Goal: Transaction & Acquisition: Purchase product/service

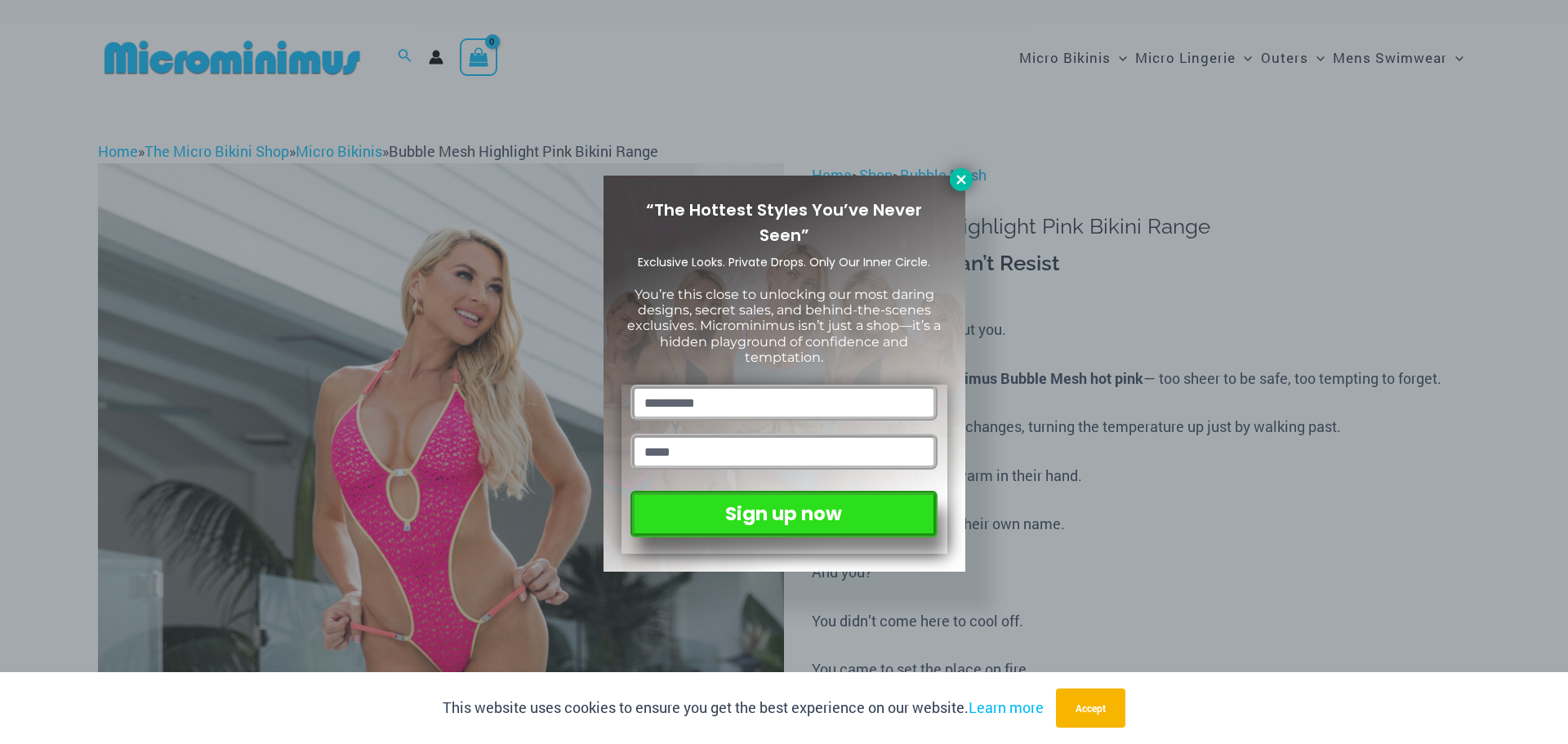
click at [966, 181] on icon at bounding box center [961, 180] width 15 height 15
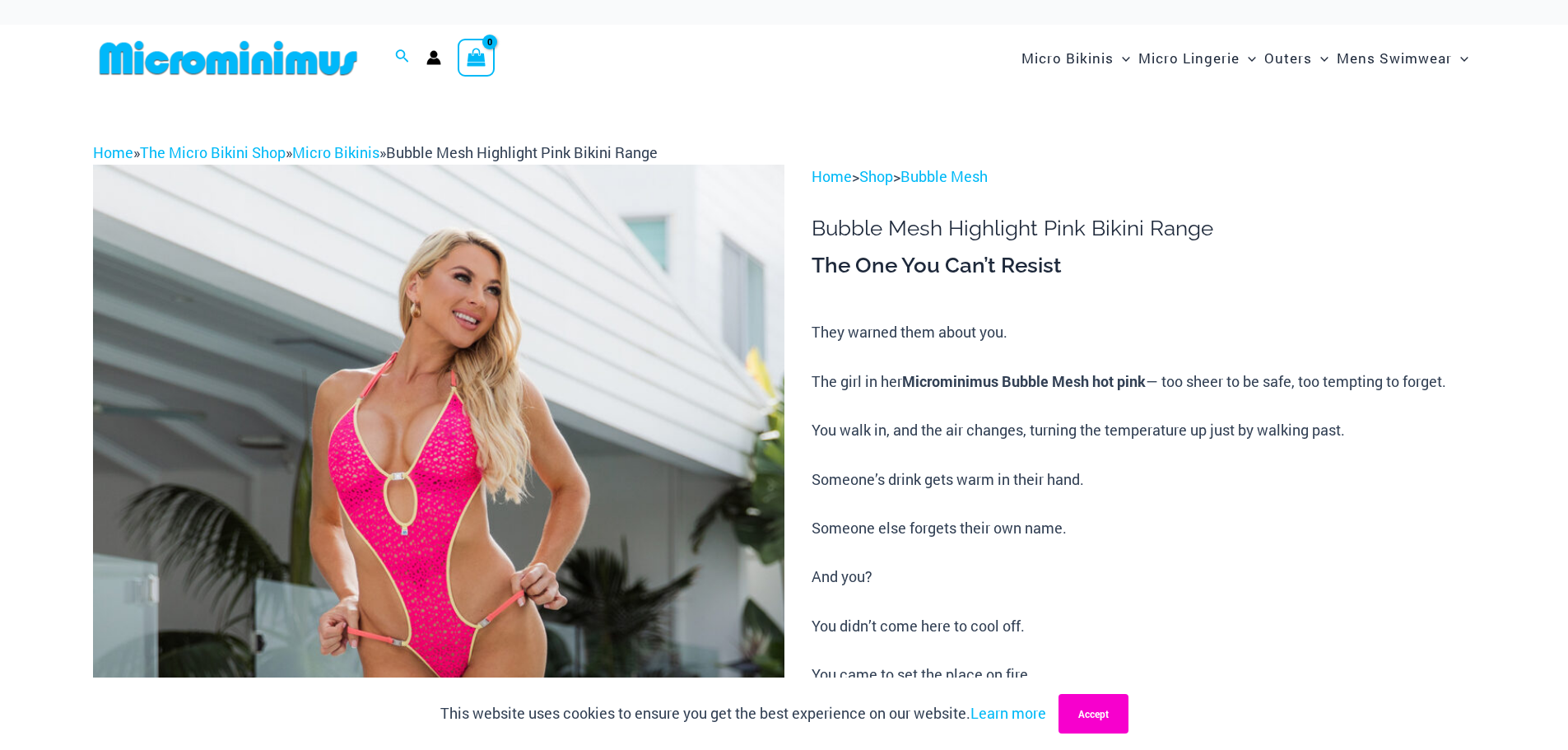
click at [1103, 723] on button "Accept" at bounding box center [1093, 713] width 70 height 40
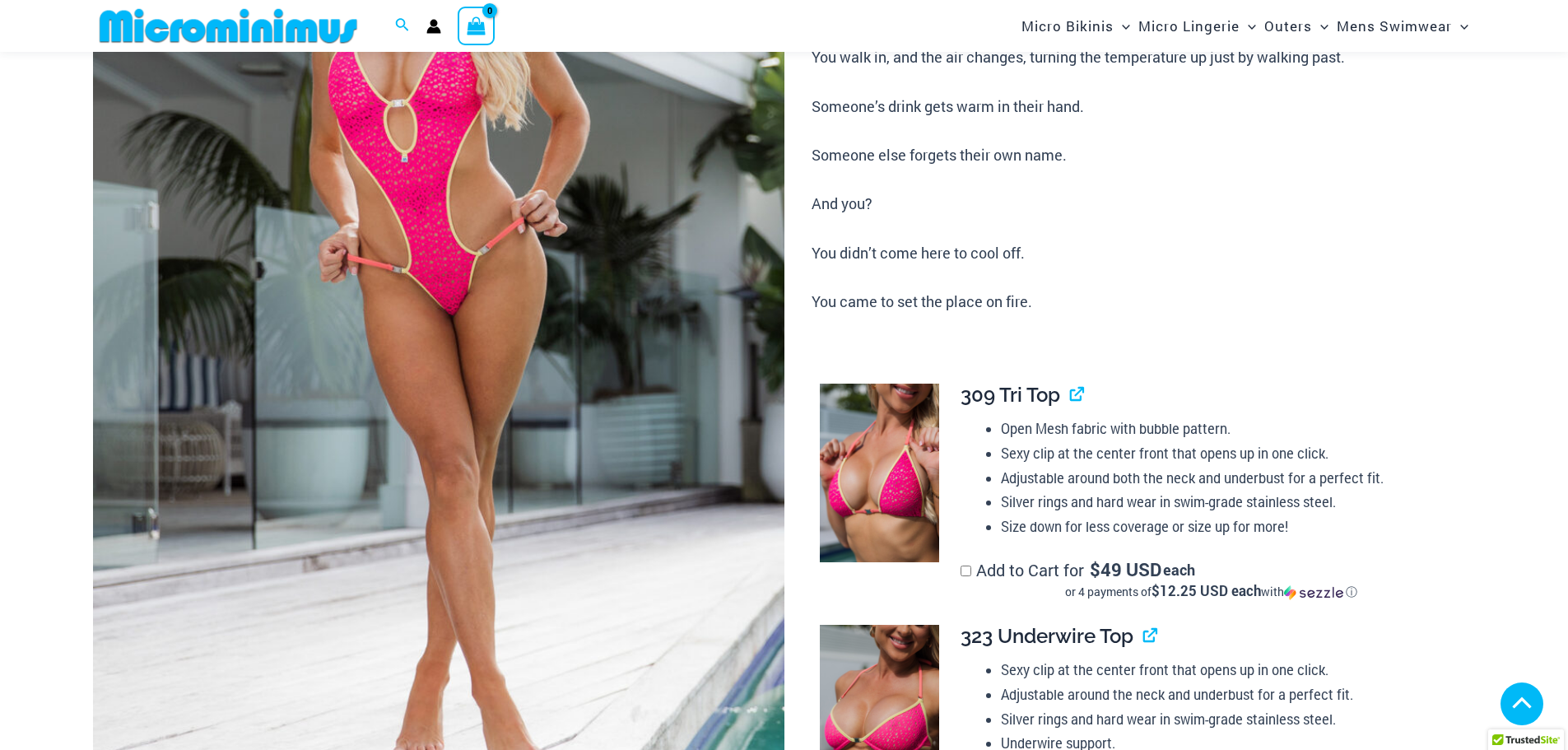
scroll to position [399, 0]
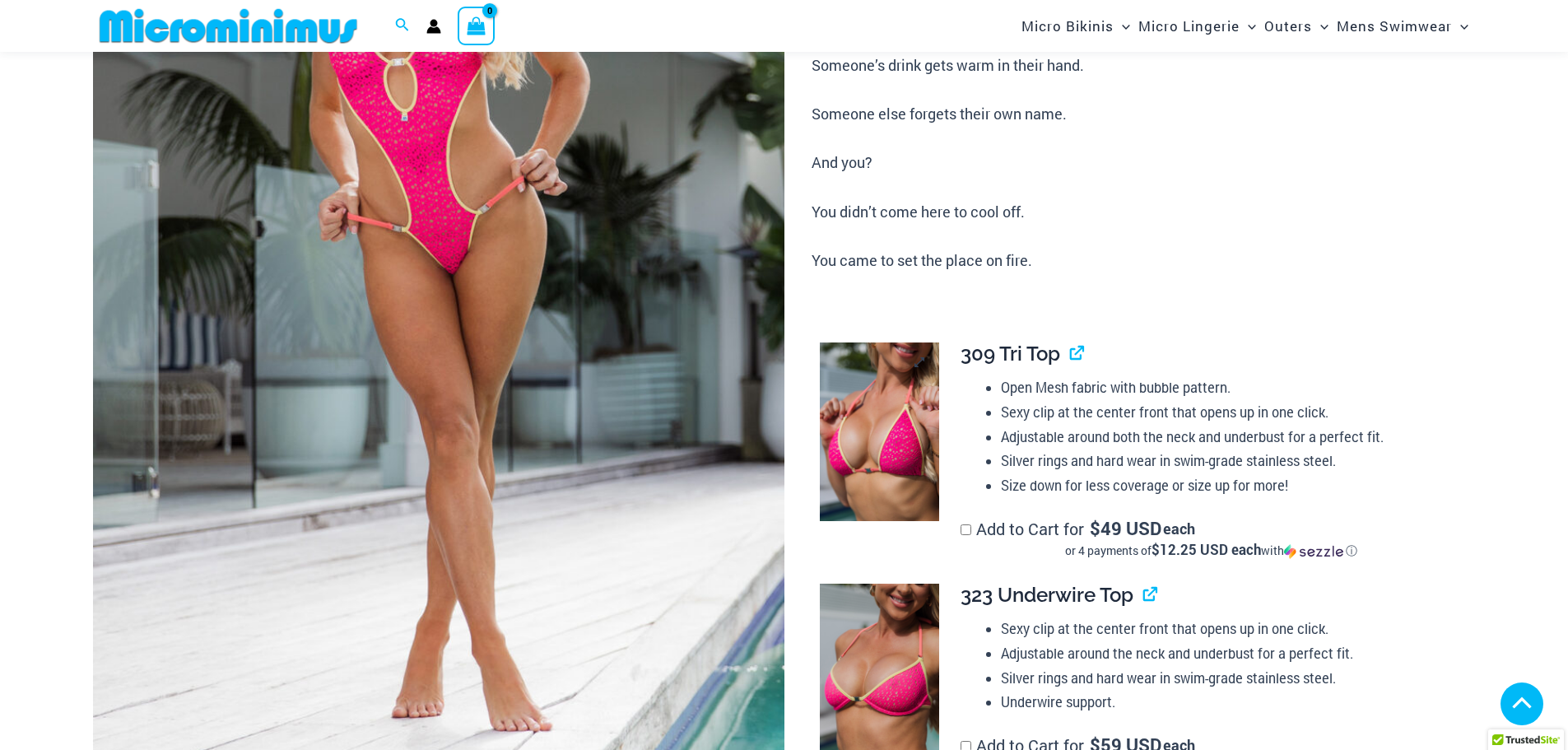
click at [903, 405] on img at bounding box center [879, 431] width 119 height 179
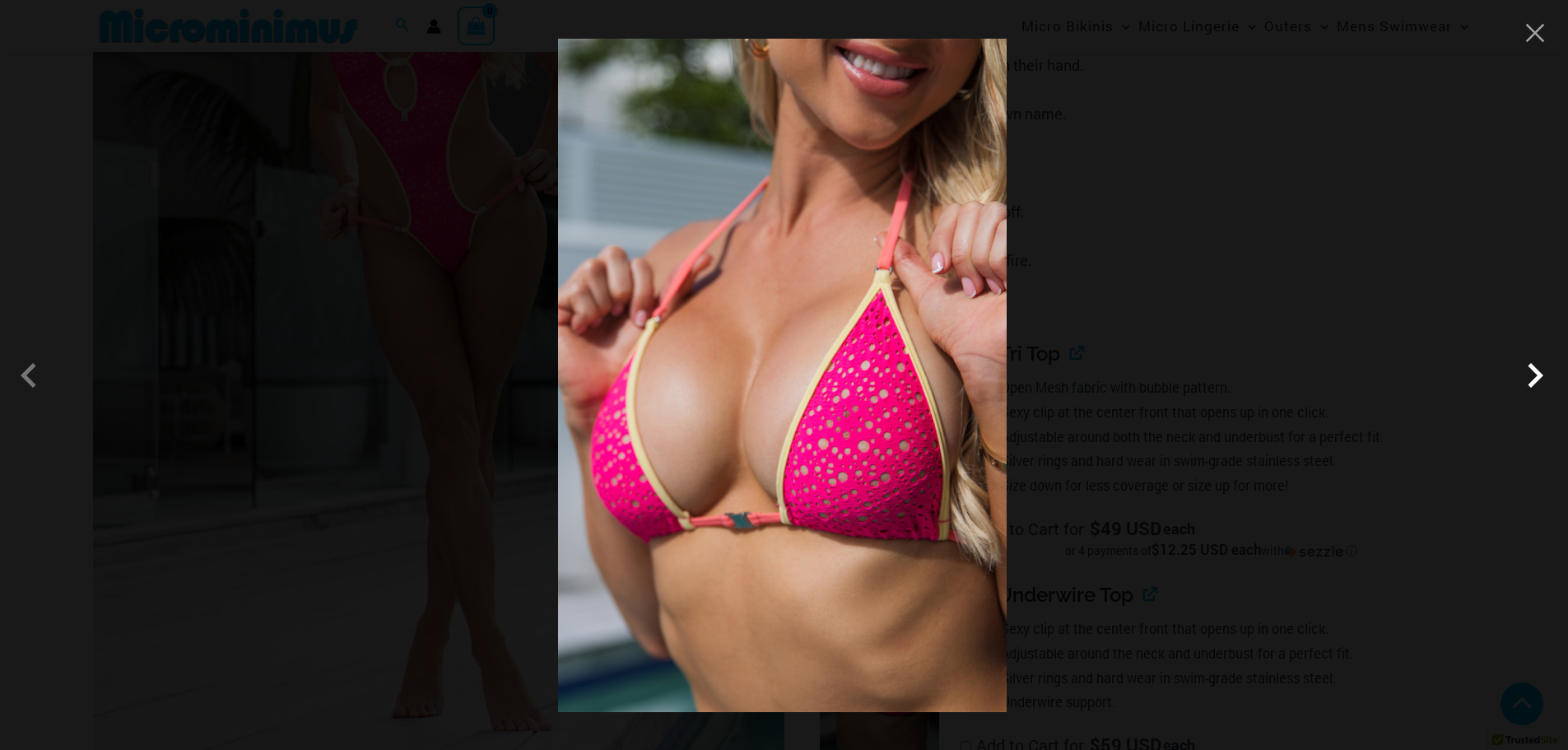
click at [1524, 388] on span at bounding box center [1534, 375] width 50 height 50
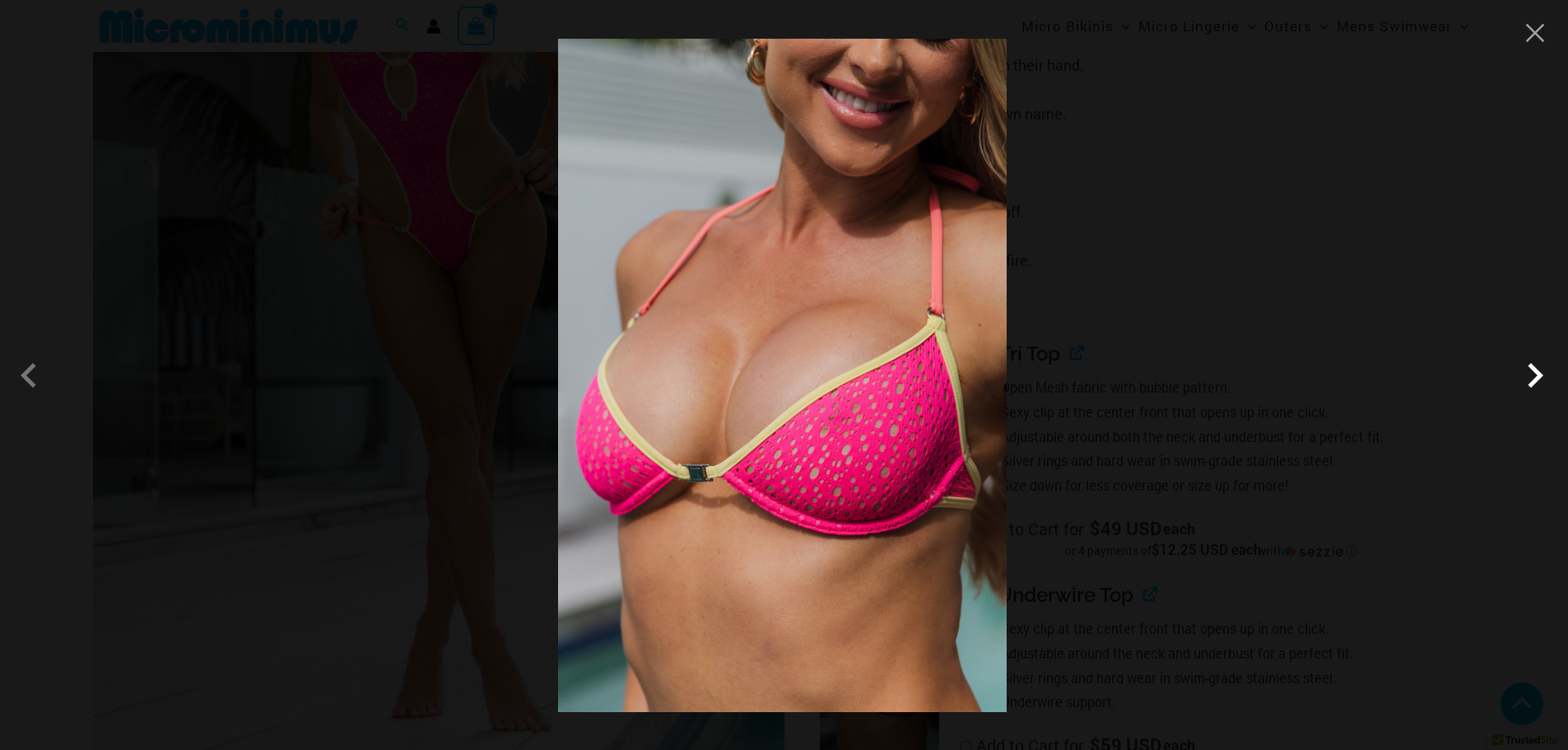
click at [1524, 388] on span at bounding box center [1534, 375] width 50 height 50
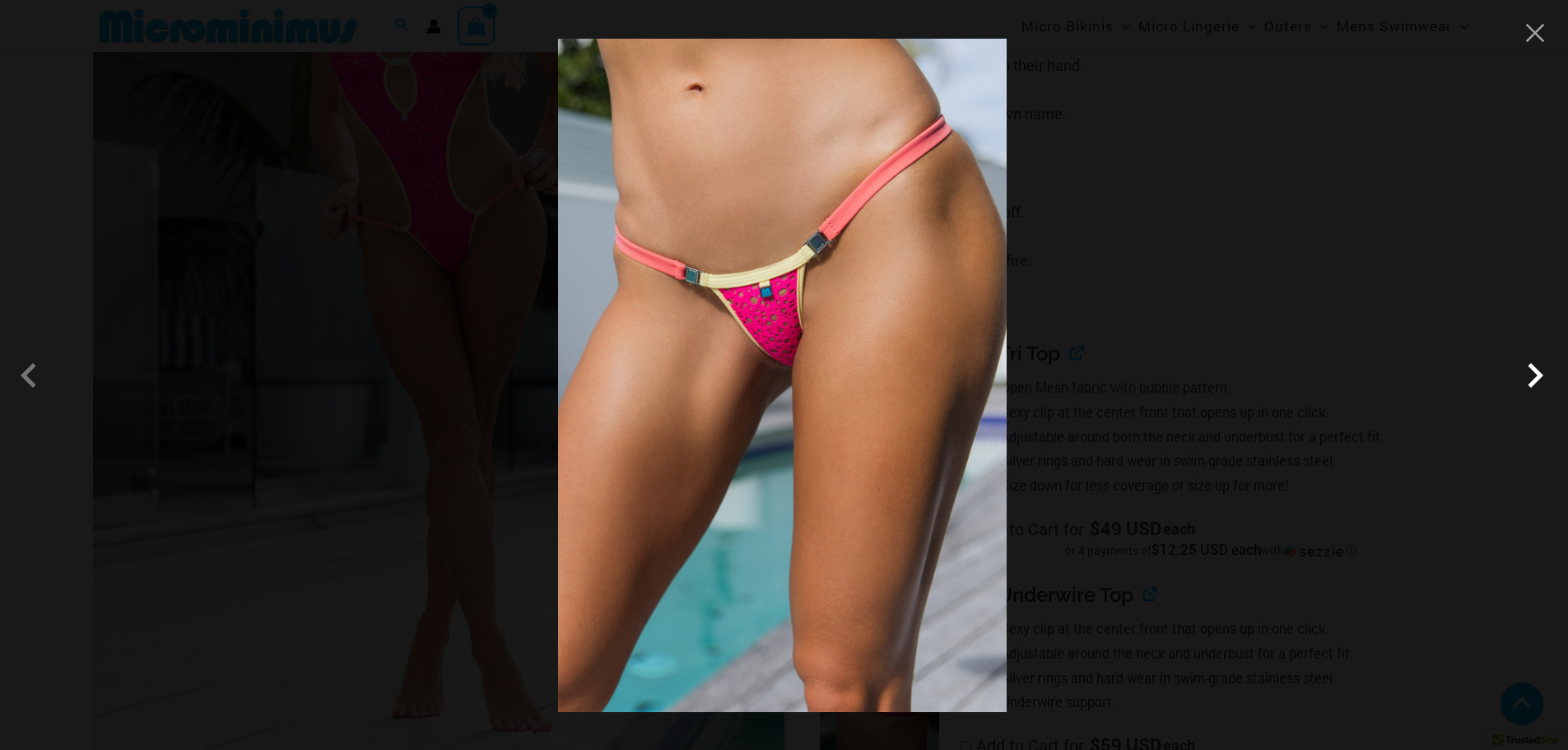
click at [1524, 388] on span at bounding box center [1534, 375] width 50 height 50
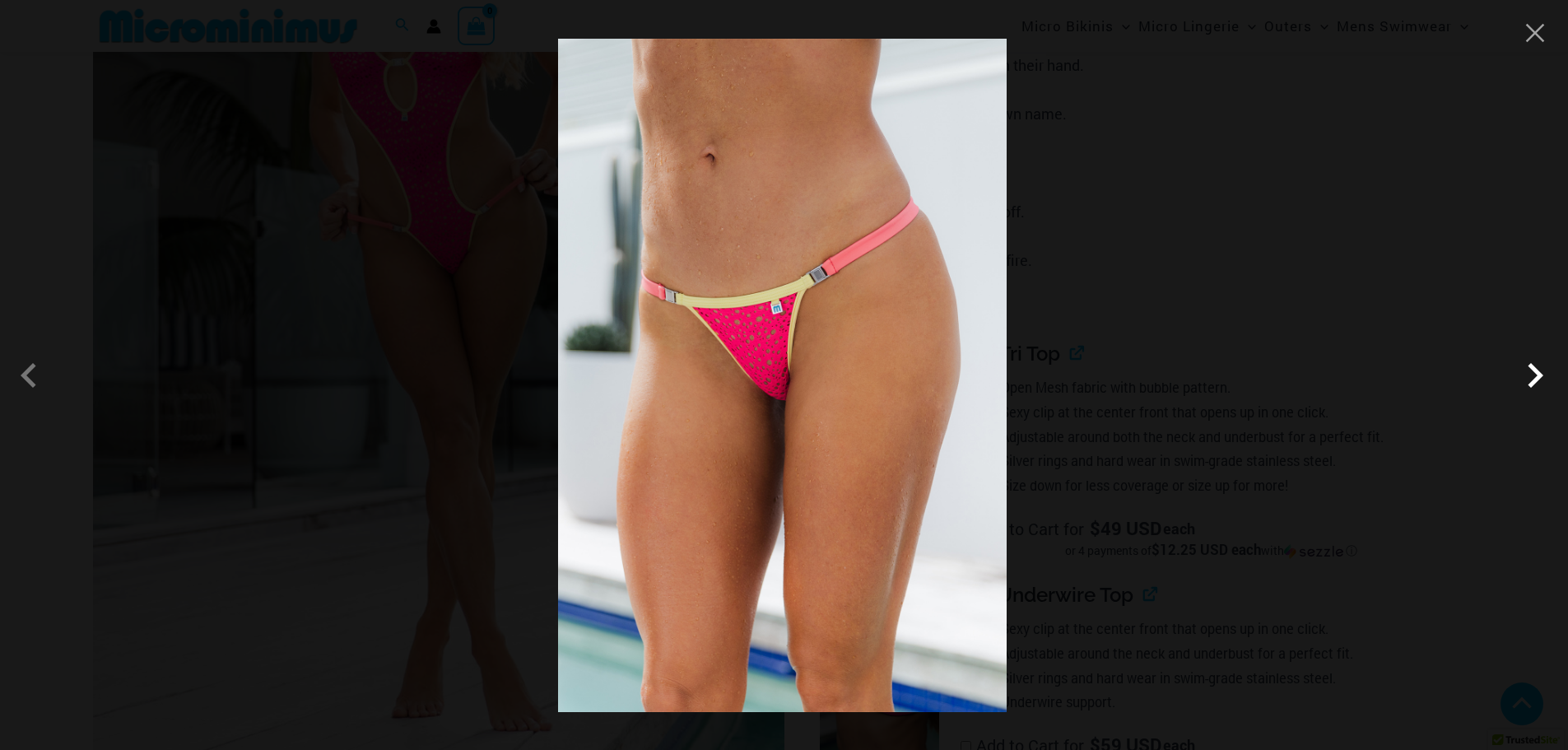
click at [1524, 388] on span at bounding box center [1534, 375] width 50 height 50
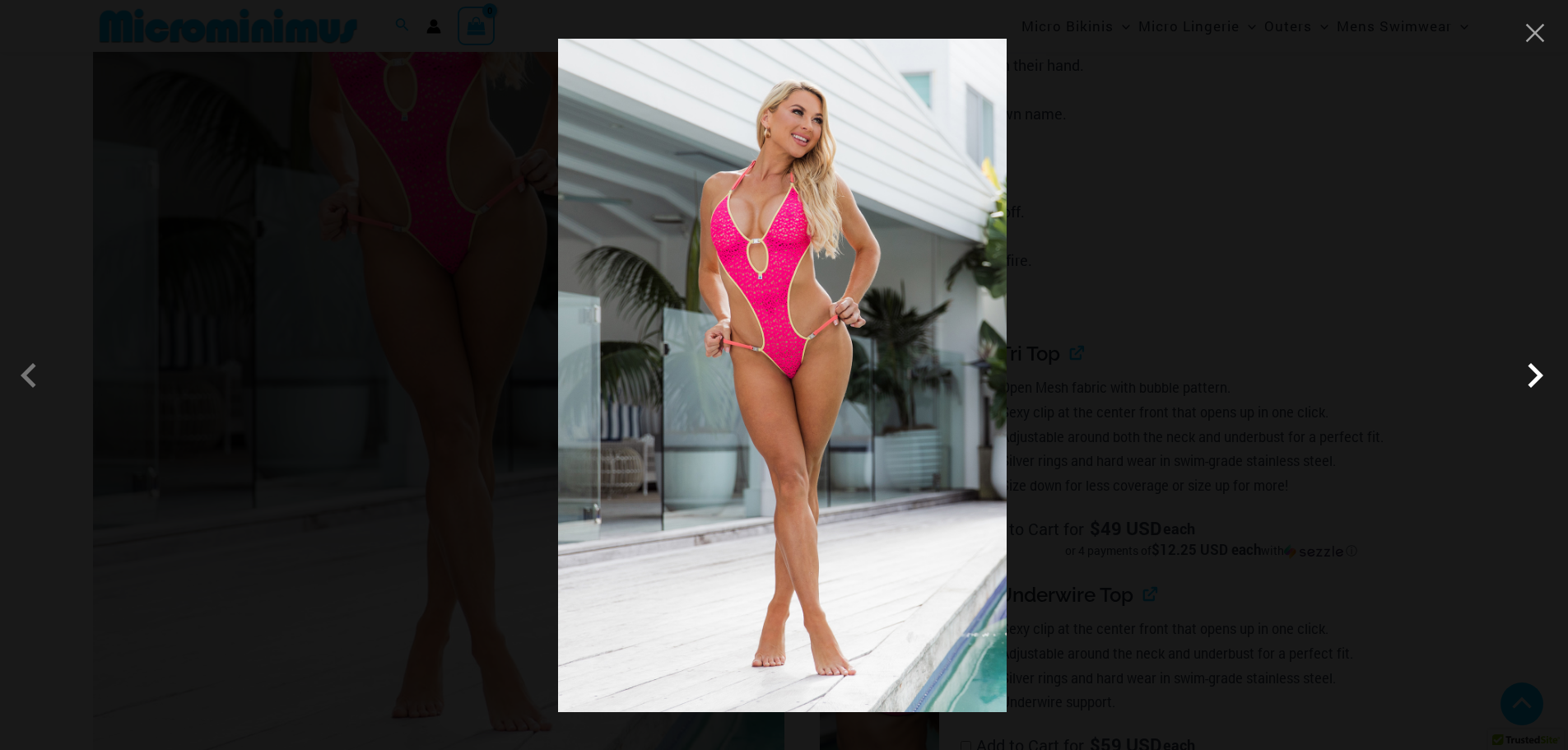
click at [1524, 388] on span at bounding box center [1534, 375] width 50 height 50
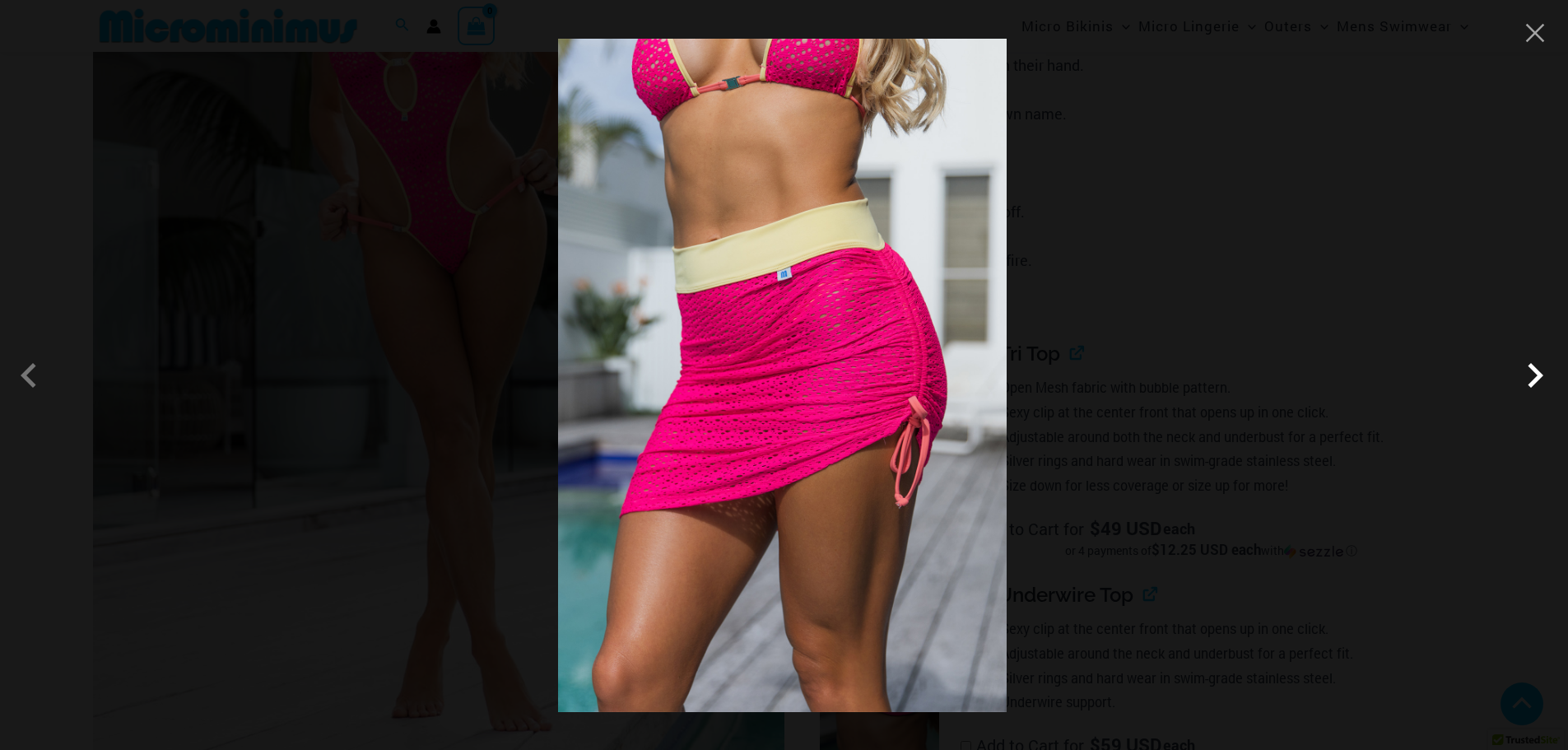
click at [1524, 388] on span at bounding box center [1534, 375] width 50 height 50
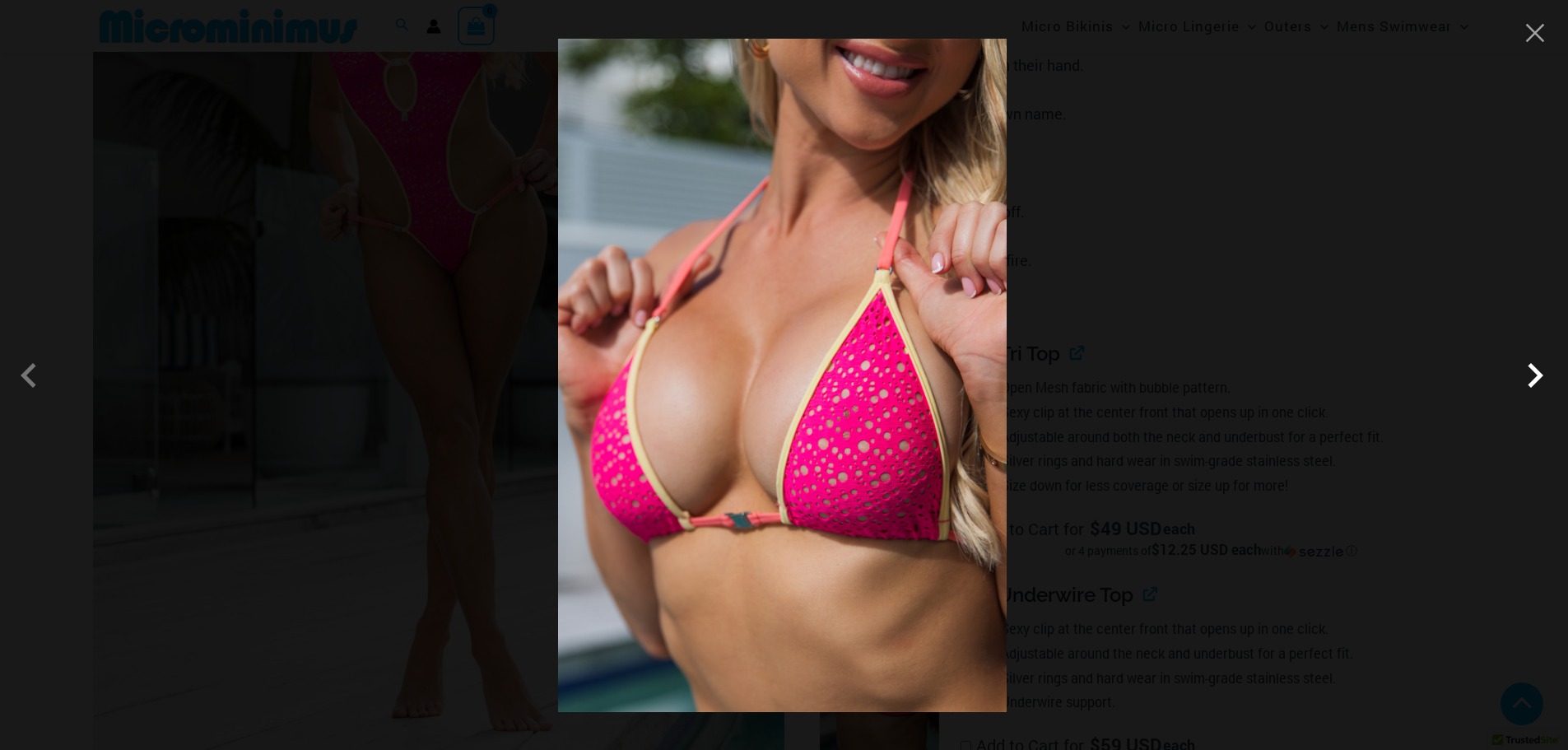
click at [1524, 388] on span at bounding box center [1534, 375] width 50 height 50
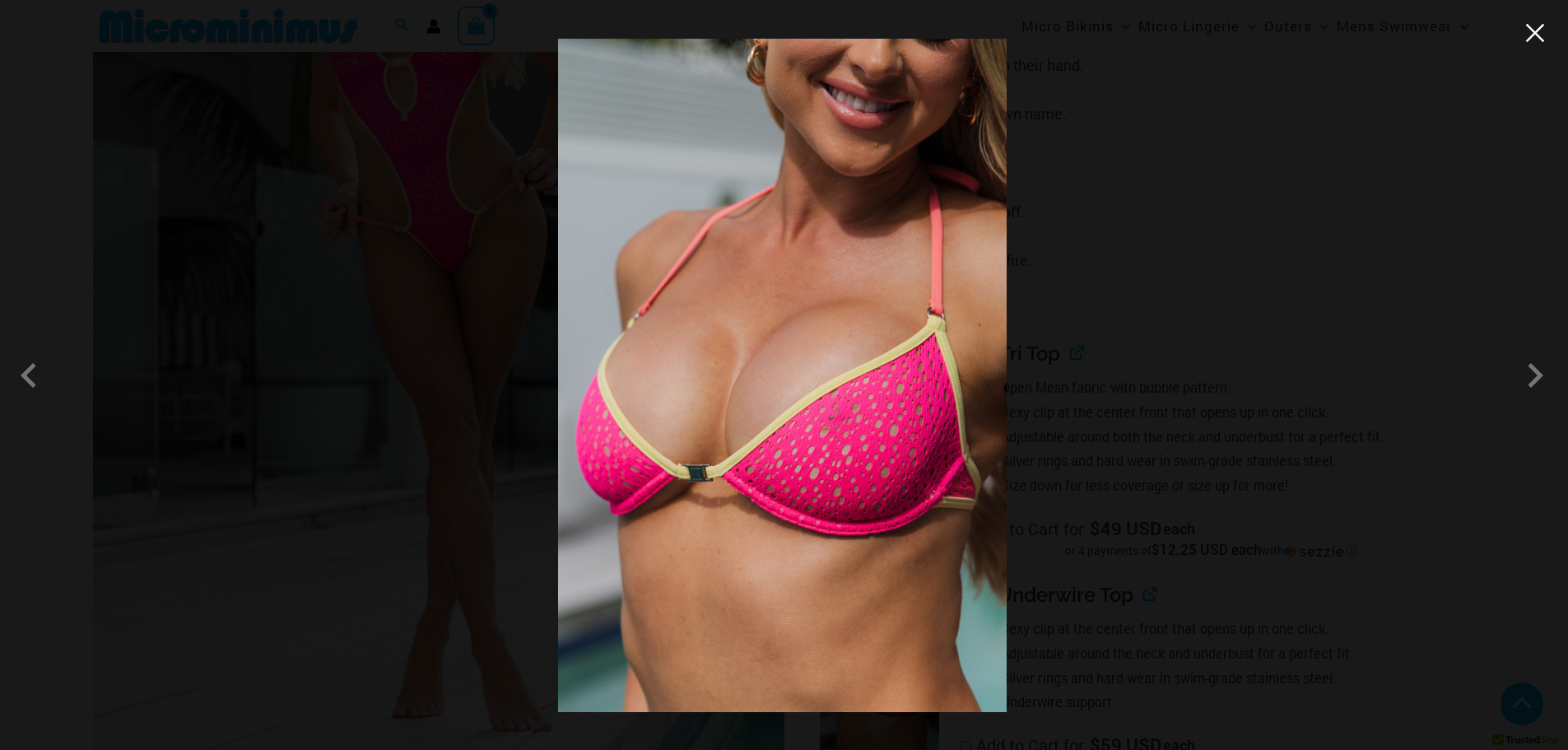
click at [1542, 29] on button "Close" at bounding box center [1534, 32] width 24 height 24
